Goal: Task Accomplishment & Management: Use online tool/utility

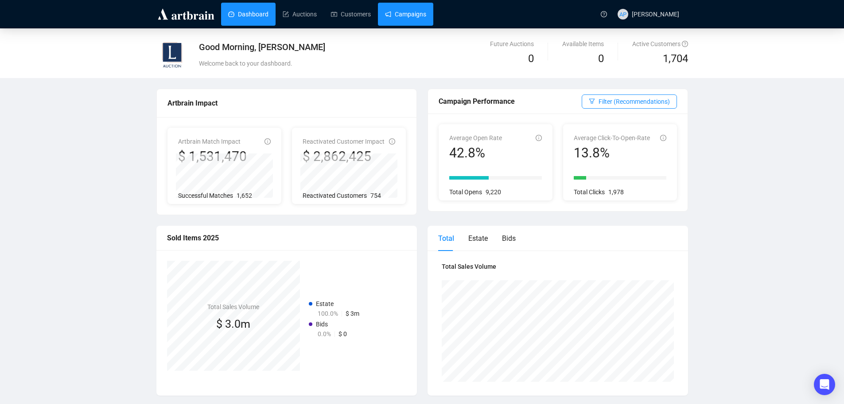
click at [394, 18] on link "Campaigns" at bounding box center [405, 14] width 41 height 23
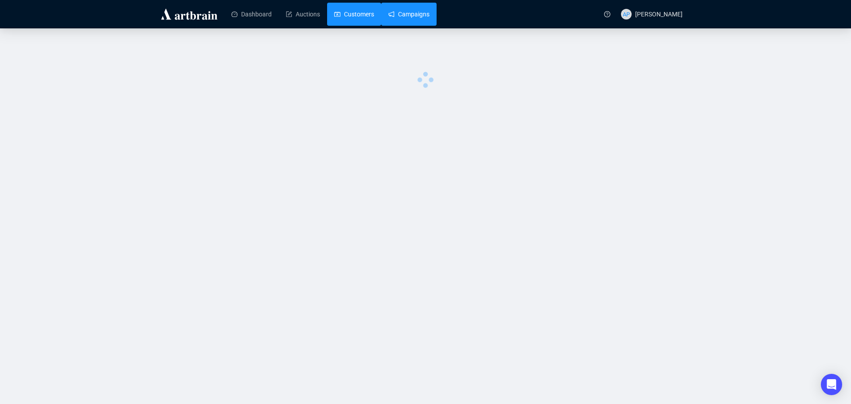
click at [343, 18] on link "Customers" at bounding box center [354, 14] width 40 height 23
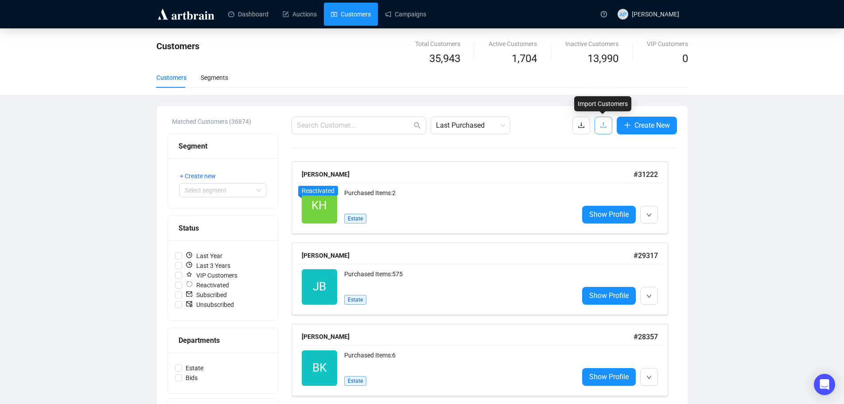
click at [601, 125] on icon "upload" at bounding box center [603, 124] width 7 height 7
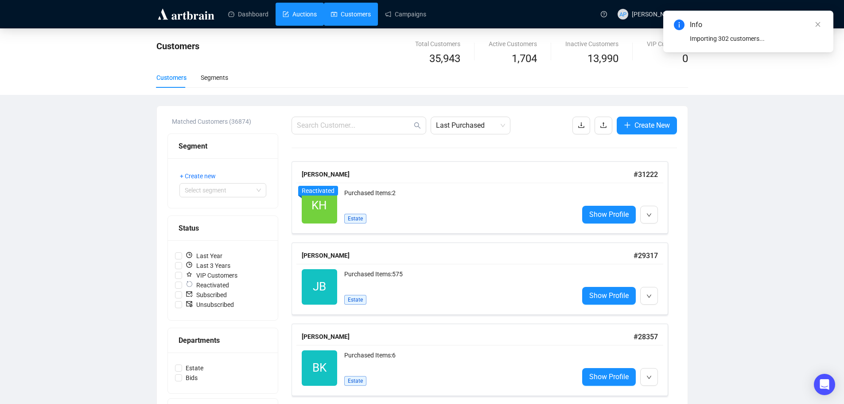
click at [292, 16] on link "Auctions" at bounding box center [300, 14] width 34 height 23
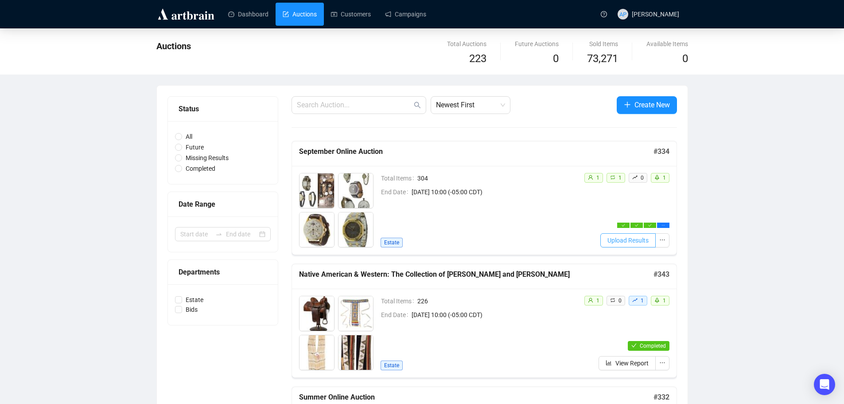
click at [620, 241] on span "Upload Results" at bounding box center [627, 240] width 41 height 10
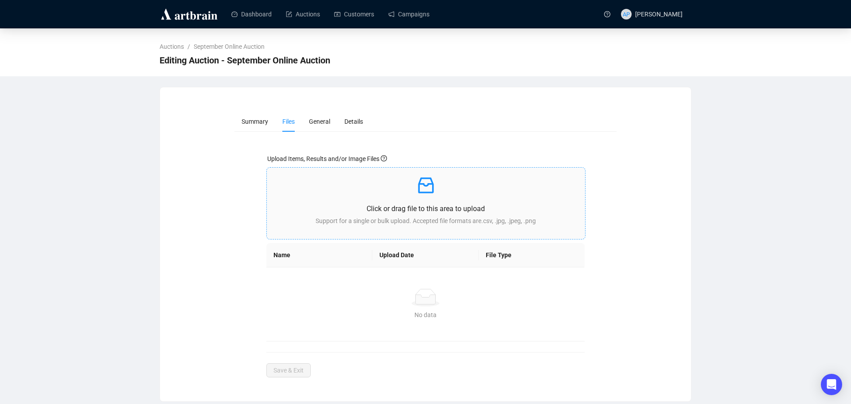
click at [451, 198] on div "Click or drag file to this area to upload Support for a single or bulk upload. …" at bounding box center [426, 203] width 304 height 57
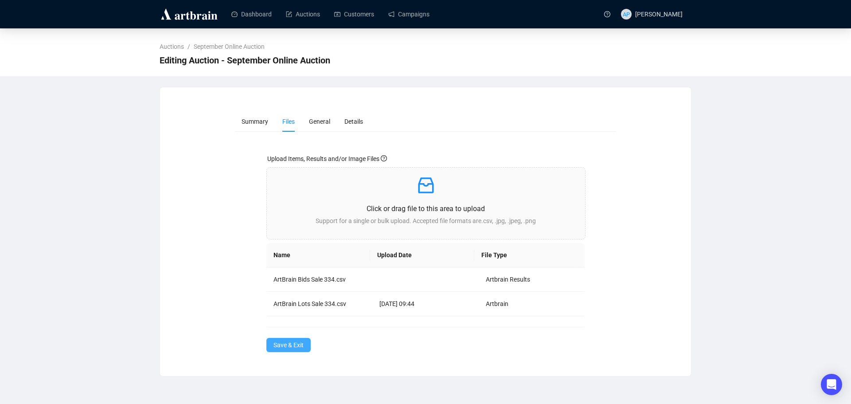
click at [296, 345] on span "Save & Exit" at bounding box center [288, 345] width 30 height 10
